Goal: Information Seeking & Learning: Check status

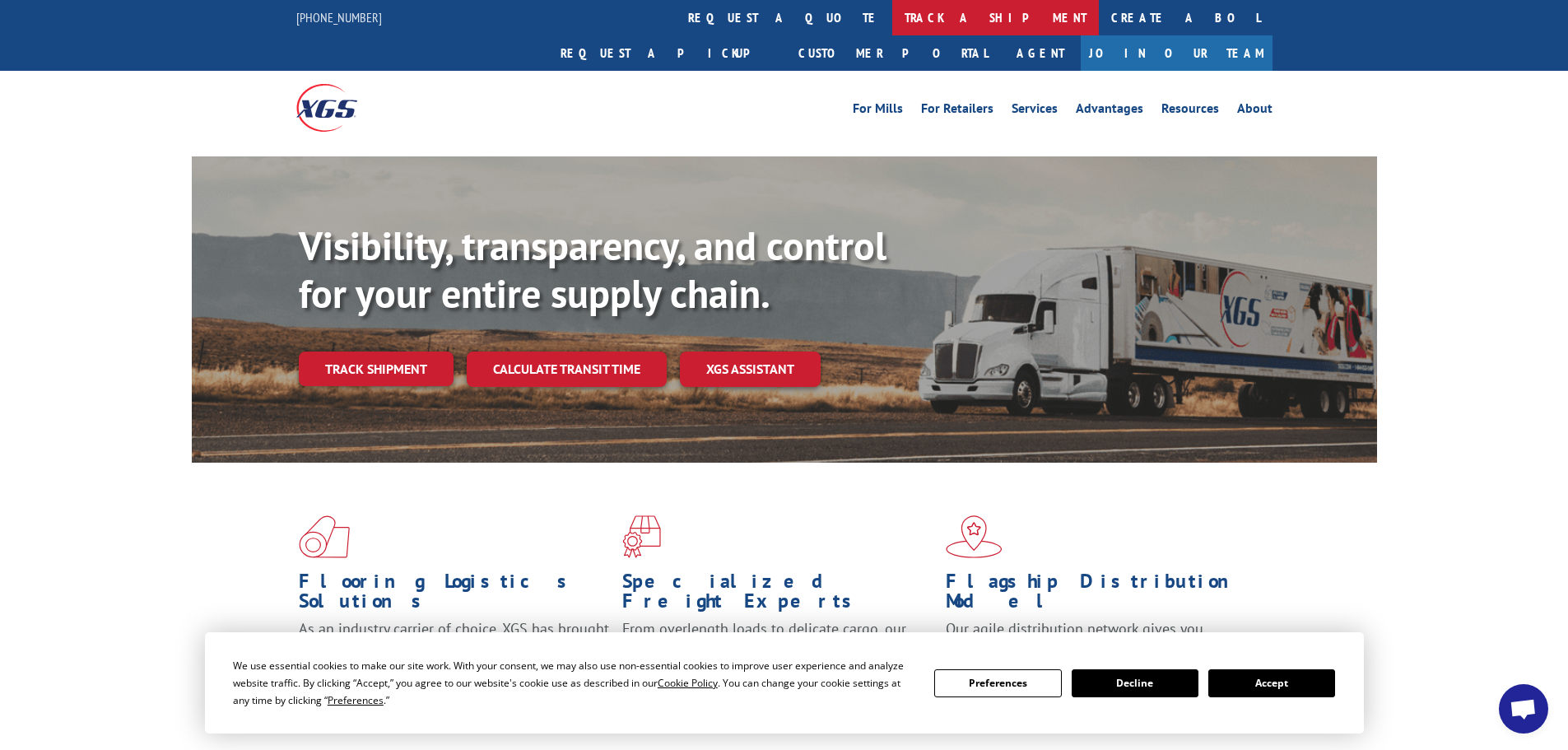
click at [892, 12] on link "track a shipment" at bounding box center [995, 17] width 207 height 36
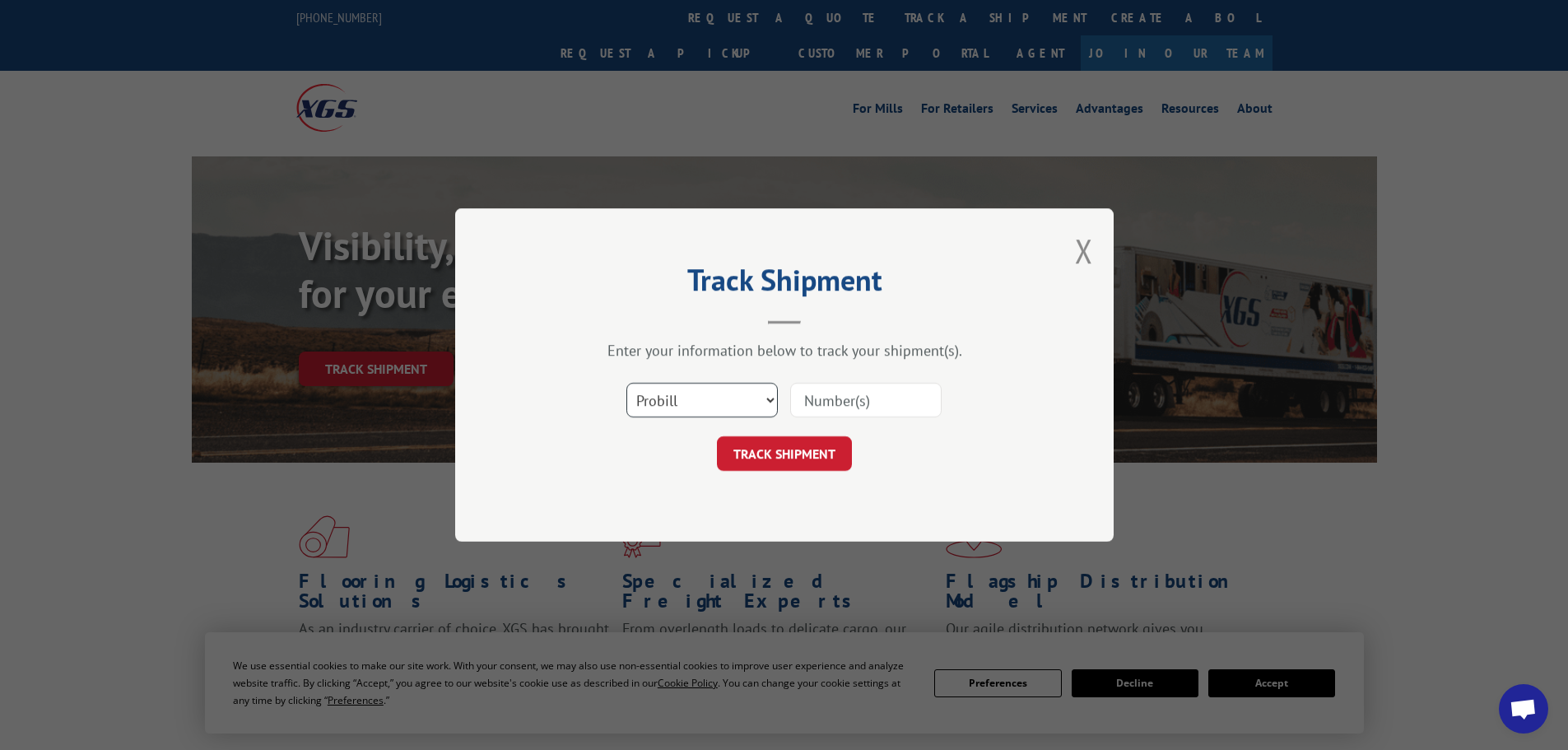
click at [695, 391] on select "Select category... Probill BOL PO" at bounding box center [702, 400] width 152 height 35
select select "bol"
click at [627, 383] on select "Select category... Probill BOL PO" at bounding box center [702, 400] width 152 height 35
click at [803, 405] on input at bounding box center [866, 400] width 152 height 35
type input "645858"
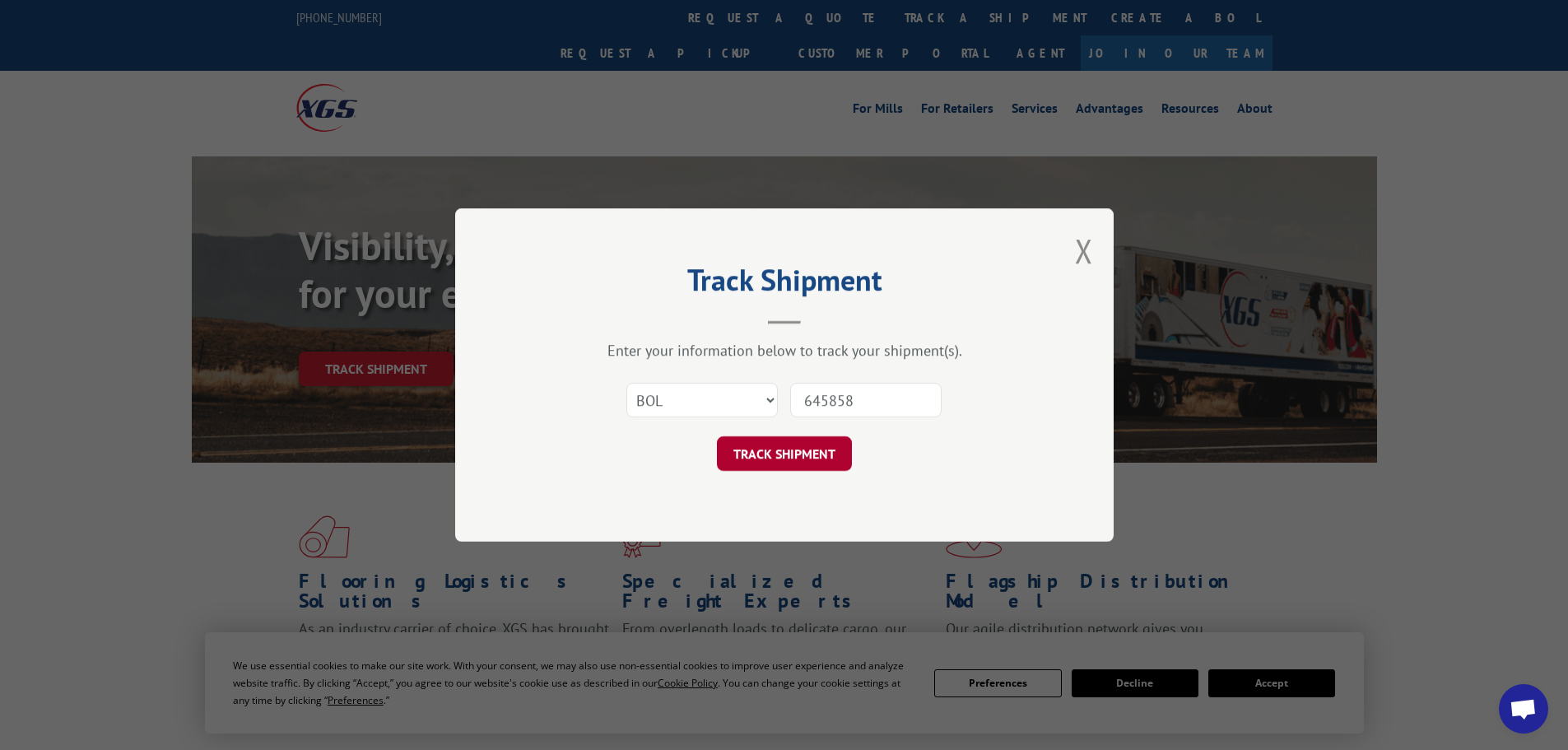
click at [762, 453] on button "TRACK SHIPMENT" at bounding box center [784, 454] width 135 height 35
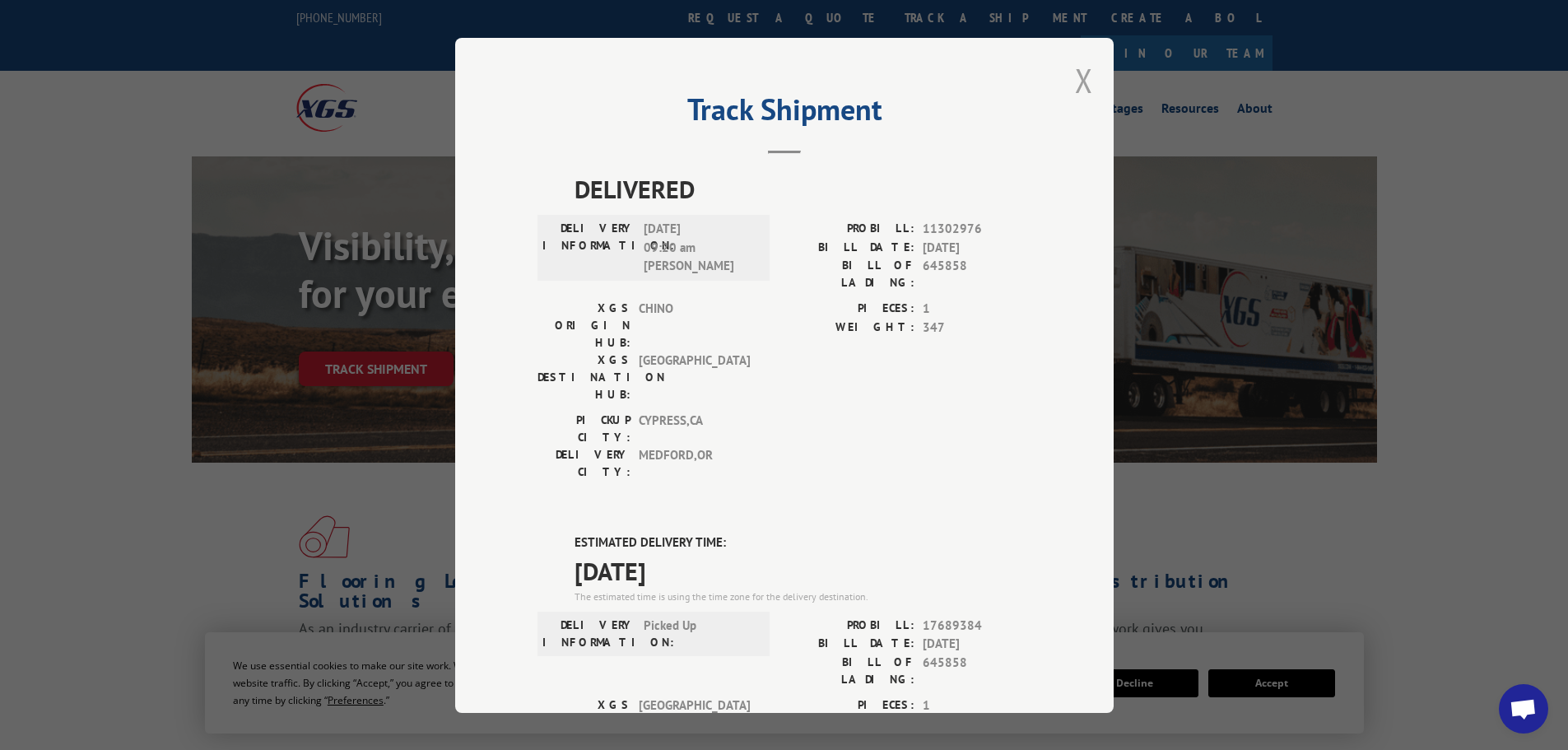
click at [1079, 82] on button "Close modal" at bounding box center [1084, 80] width 18 height 43
